Goal: Entertainment & Leisure: Consume media (video, audio)

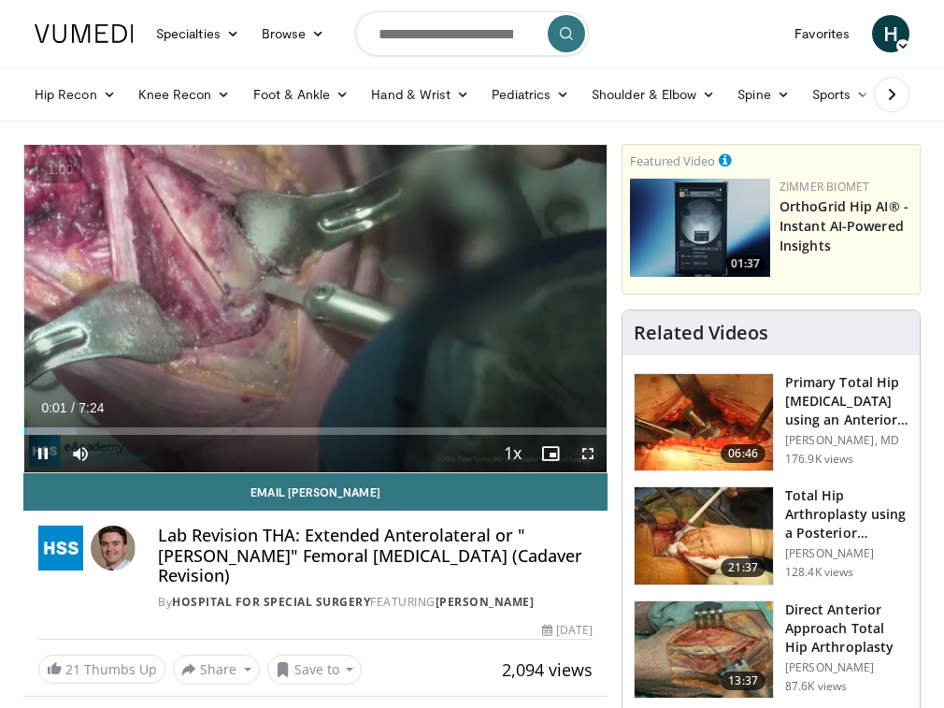
click at [596, 454] on span "Video Player" at bounding box center [587, 453] width 37 height 37
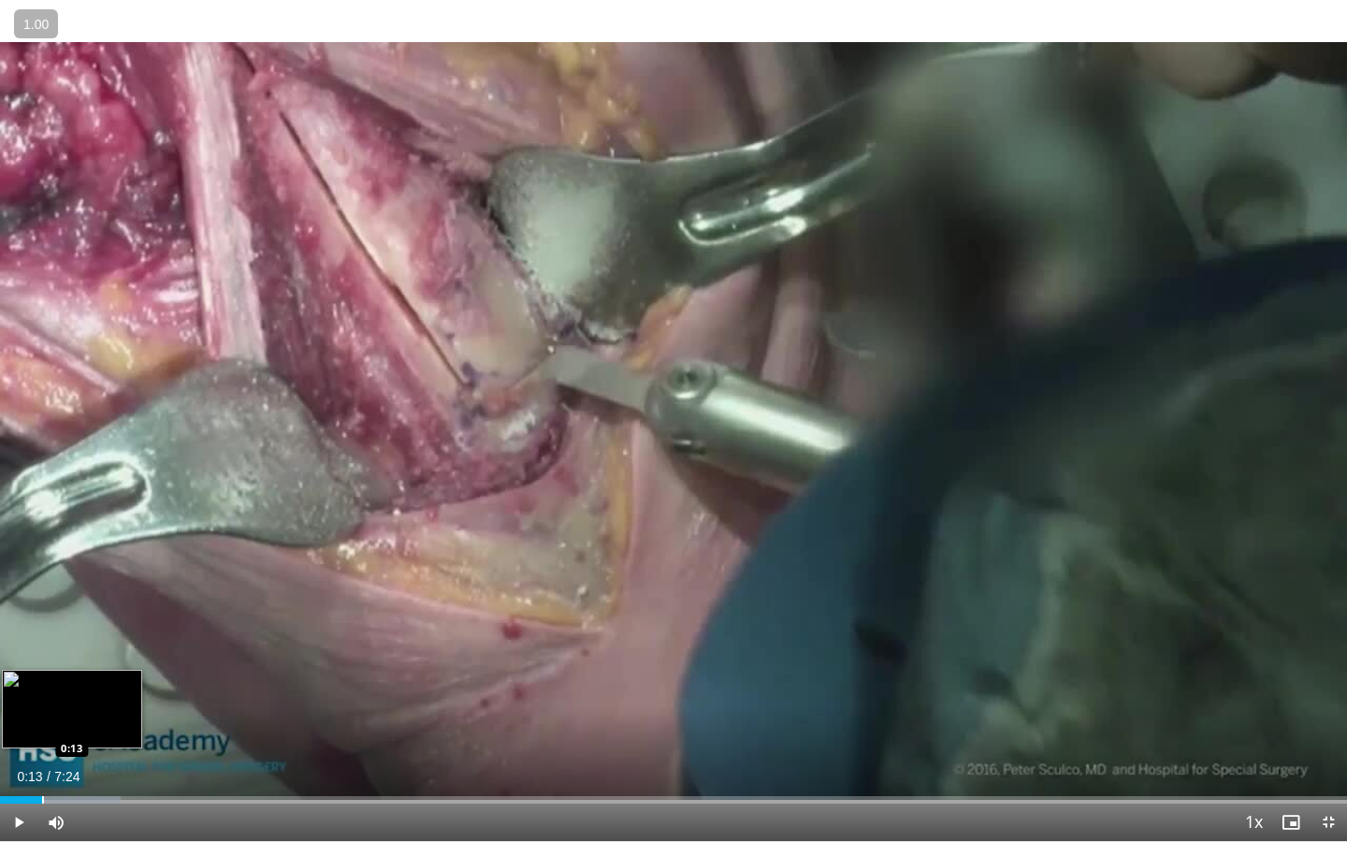
click at [42, 707] on div "Progress Bar" at bounding box center [43, 799] width 2 height 7
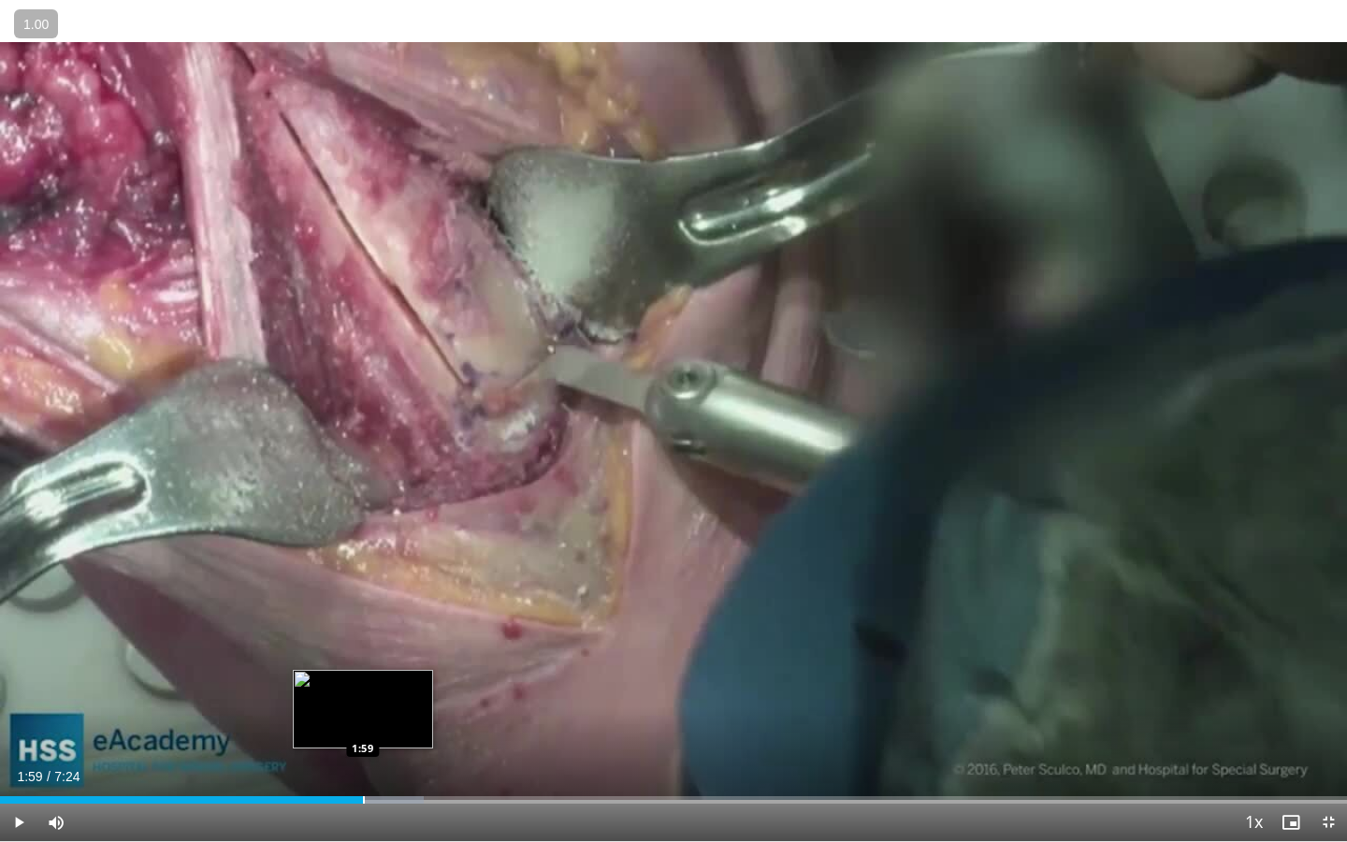
click at [363, 707] on div "Loaded : 31.45% 1:59 1:59" at bounding box center [673, 794] width 1347 height 18
click at [369, 707] on div "Progress Bar" at bounding box center [370, 799] width 2 height 7
click at [357, 707] on div "Loaded : 42.69% 1:57 1:57" at bounding box center [673, 794] width 1347 height 18
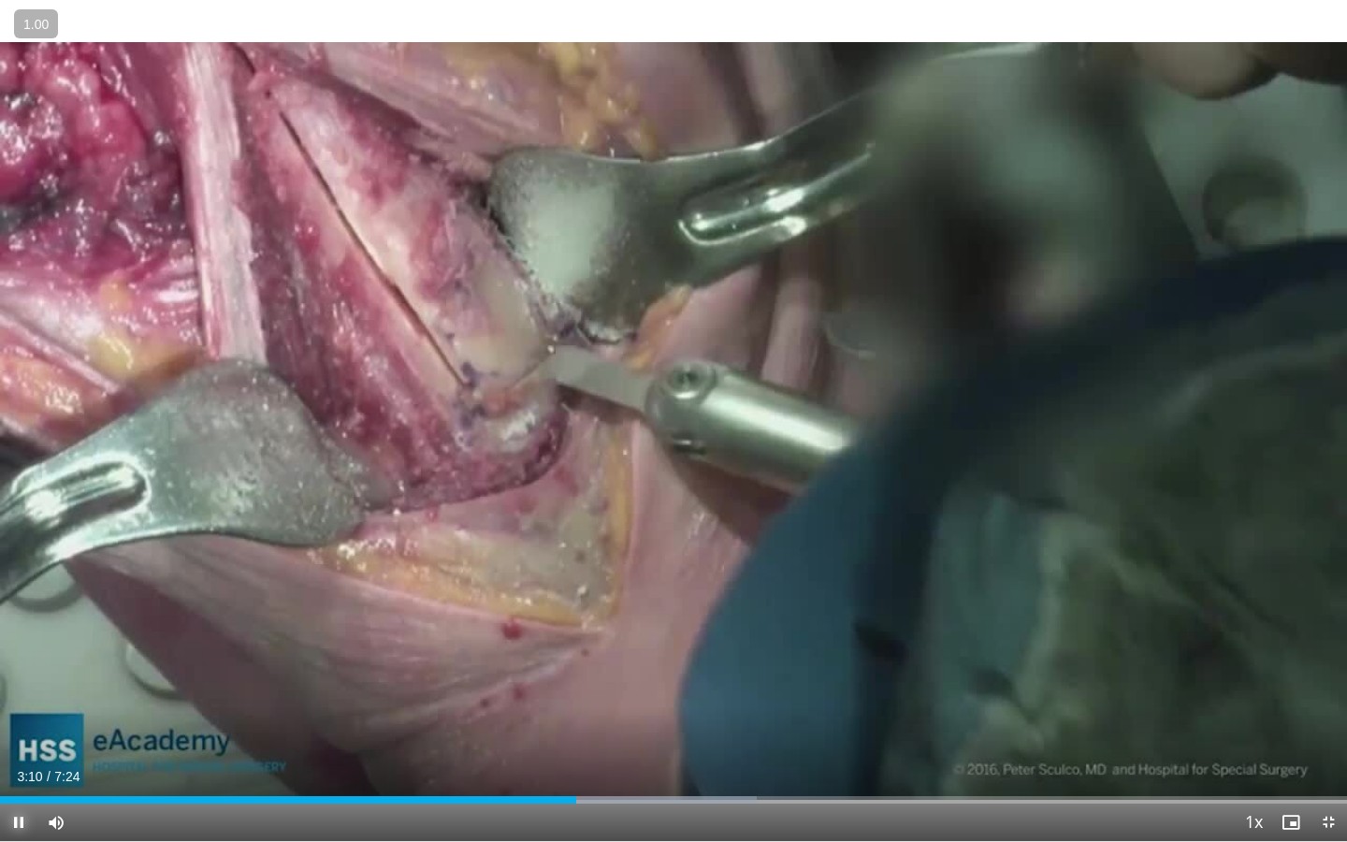
click at [20, 707] on span "Video Player" at bounding box center [18, 821] width 37 height 37
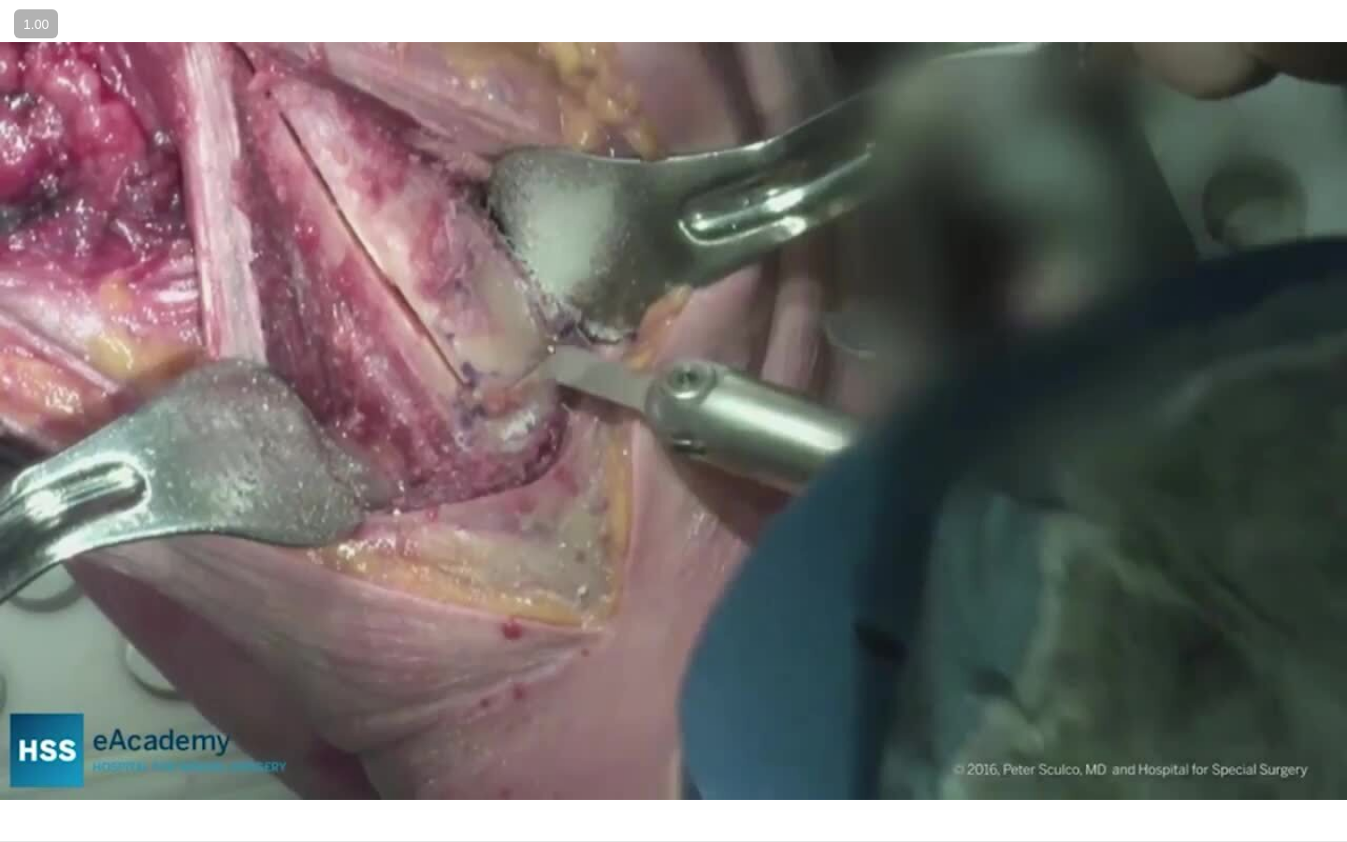
click at [20, 707] on div "10 seconds Tap to unmute" at bounding box center [673, 420] width 1347 height 841
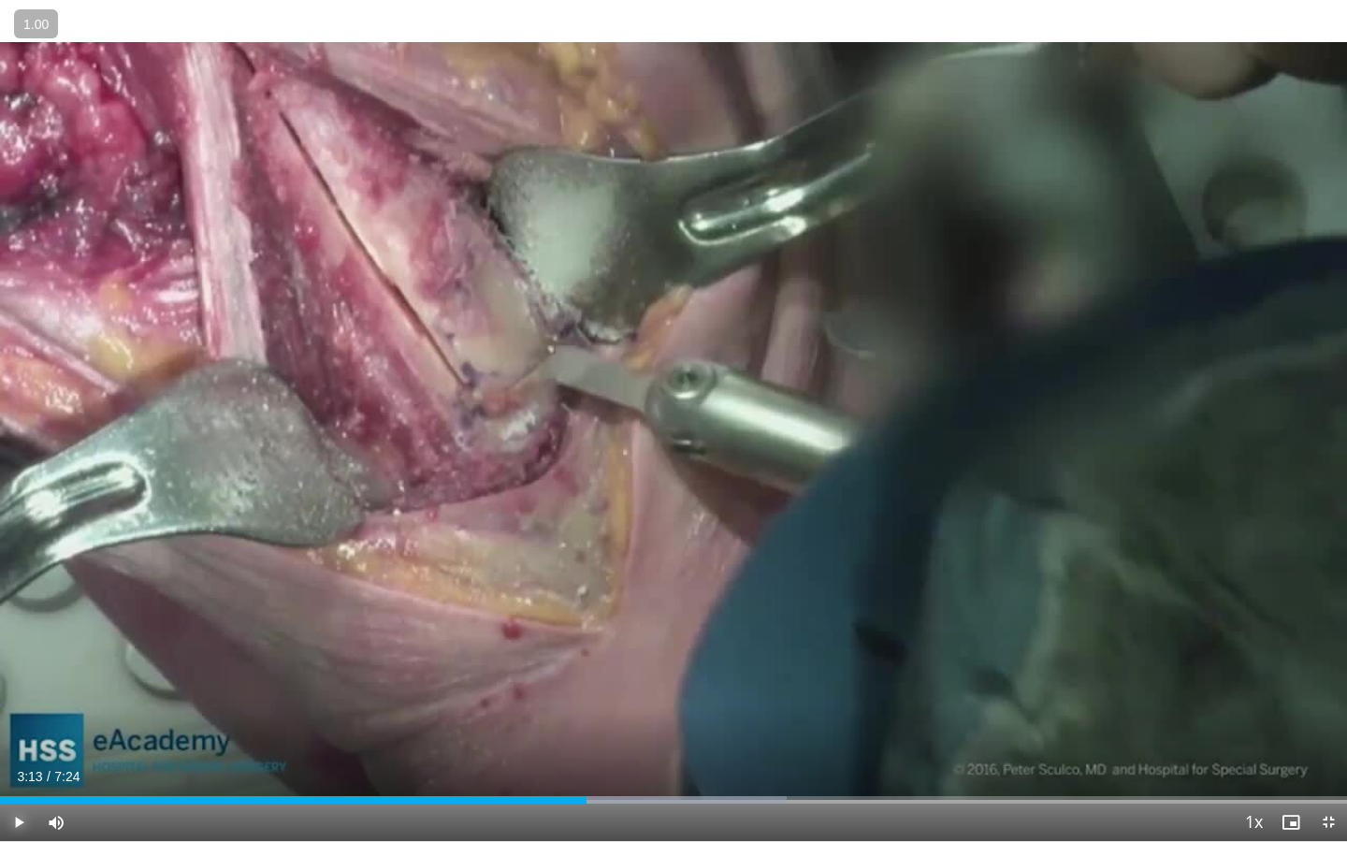
click at [22, 707] on span "Video Player" at bounding box center [18, 821] width 37 height 37
click at [28, 707] on span "Video Player" at bounding box center [18, 821] width 37 height 37
click at [27, 707] on span "Video Player" at bounding box center [18, 821] width 37 height 37
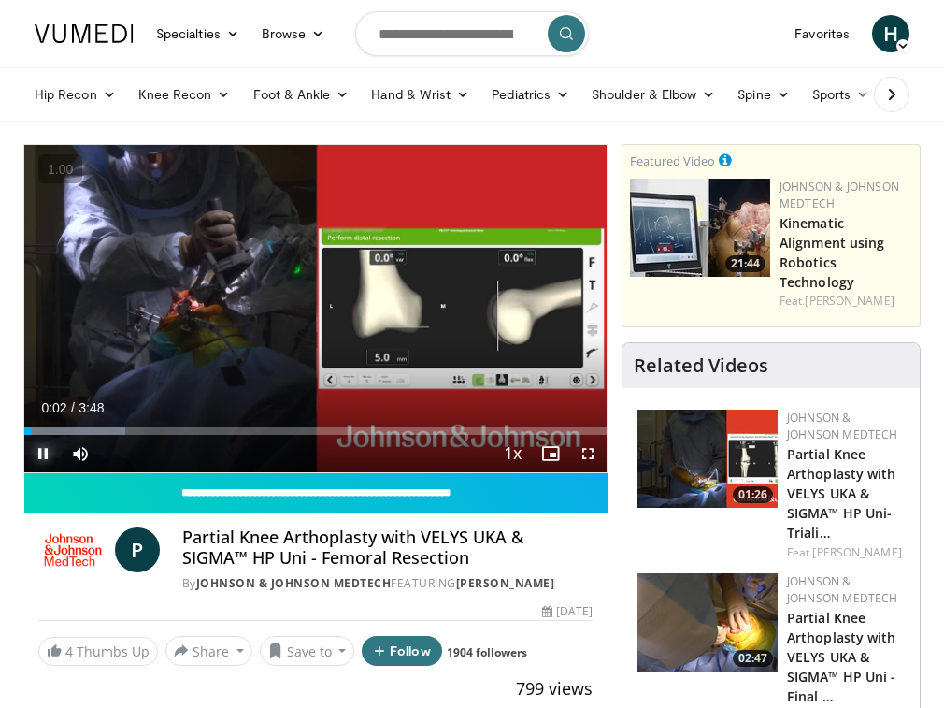
click at [47, 451] on span "Video Player" at bounding box center [42, 453] width 37 height 37
